Goal: Navigation & Orientation: Find specific page/section

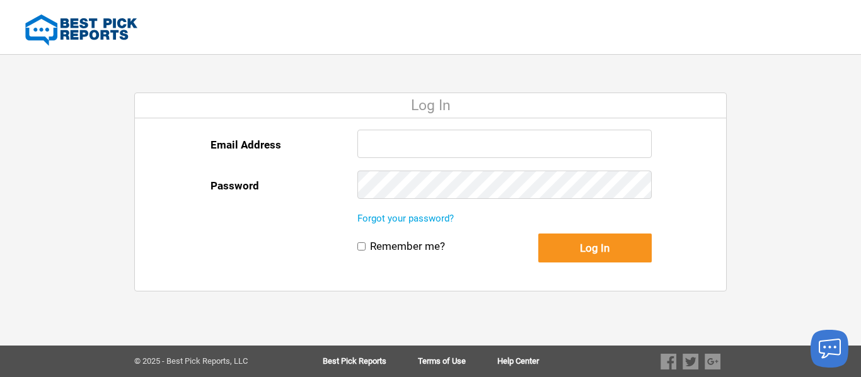
click at [392, 140] on input "Email Address" at bounding box center [504, 144] width 294 height 28
paste input "Eva@evansroof.com"
type input "Eva@evansroof.com"
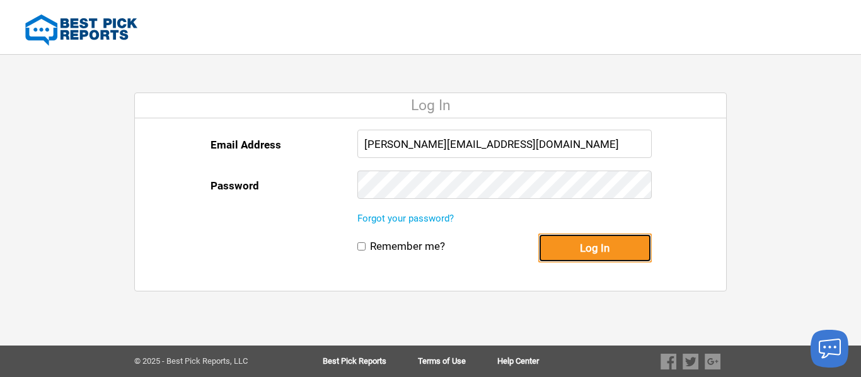
click at [581, 245] on button "Log In" at bounding box center [594, 248] width 113 height 29
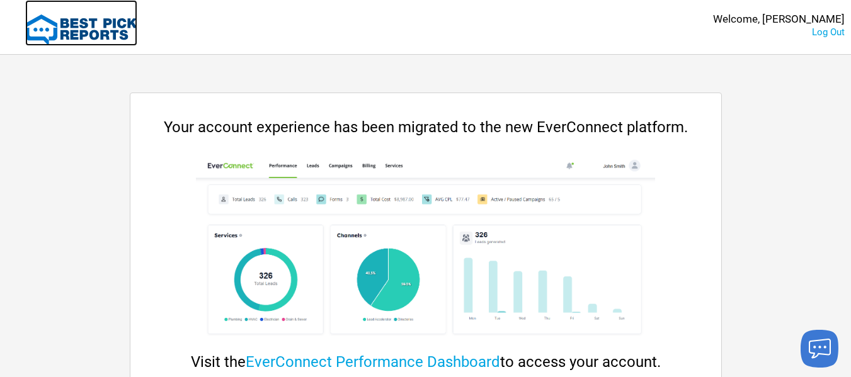
click at [91, 26] on img at bounding box center [81, 29] width 112 height 31
click at [105, 28] on img at bounding box center [81, 29] width 112 height 31
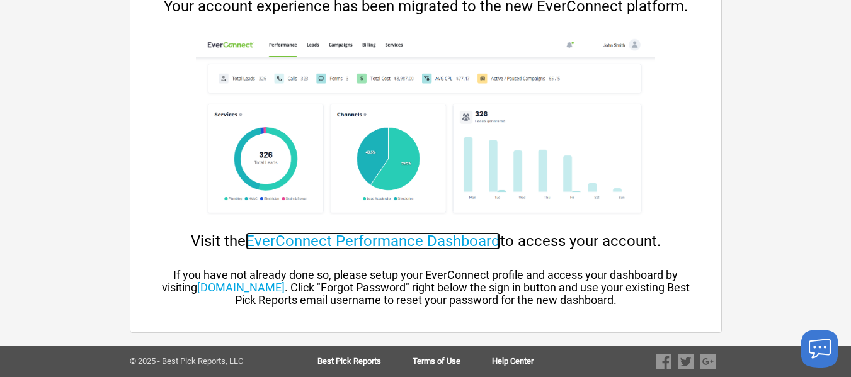
click at [312, 235] on link "EverConnect Performance Dashboard" at bounding box center [373, 241] width 255 height 18
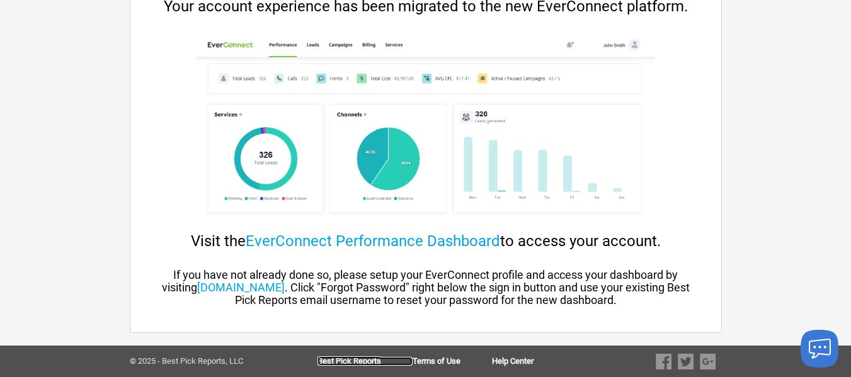
click at [344, 365] on link "Best Pick Reports" at bounding box center [365, 361] width 95 height 9
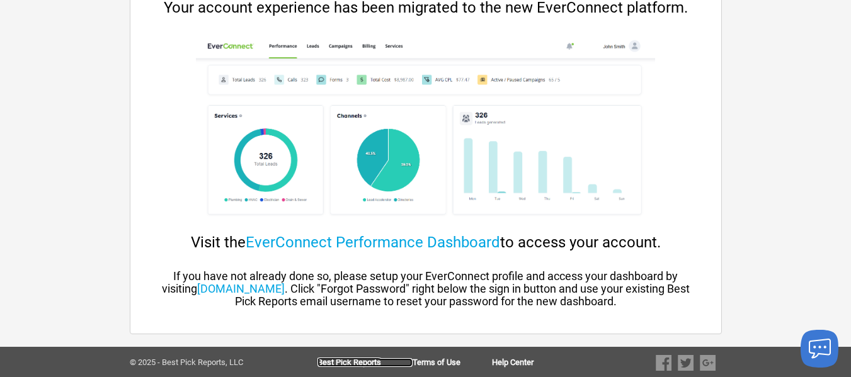
scroll to position [121, 0]
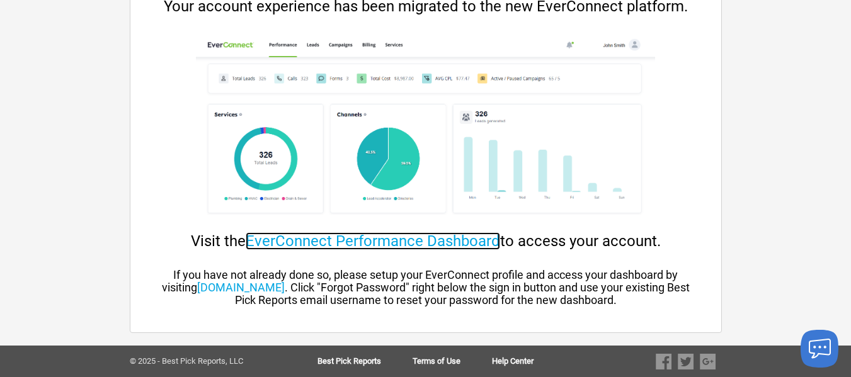
click at [444, 237] on link "EverConnect Performance Dashboard" at bounding box center [373, 241] width 255 height 18
